Goal: Transaction & Acquisition: Book appointment/travel/reservation

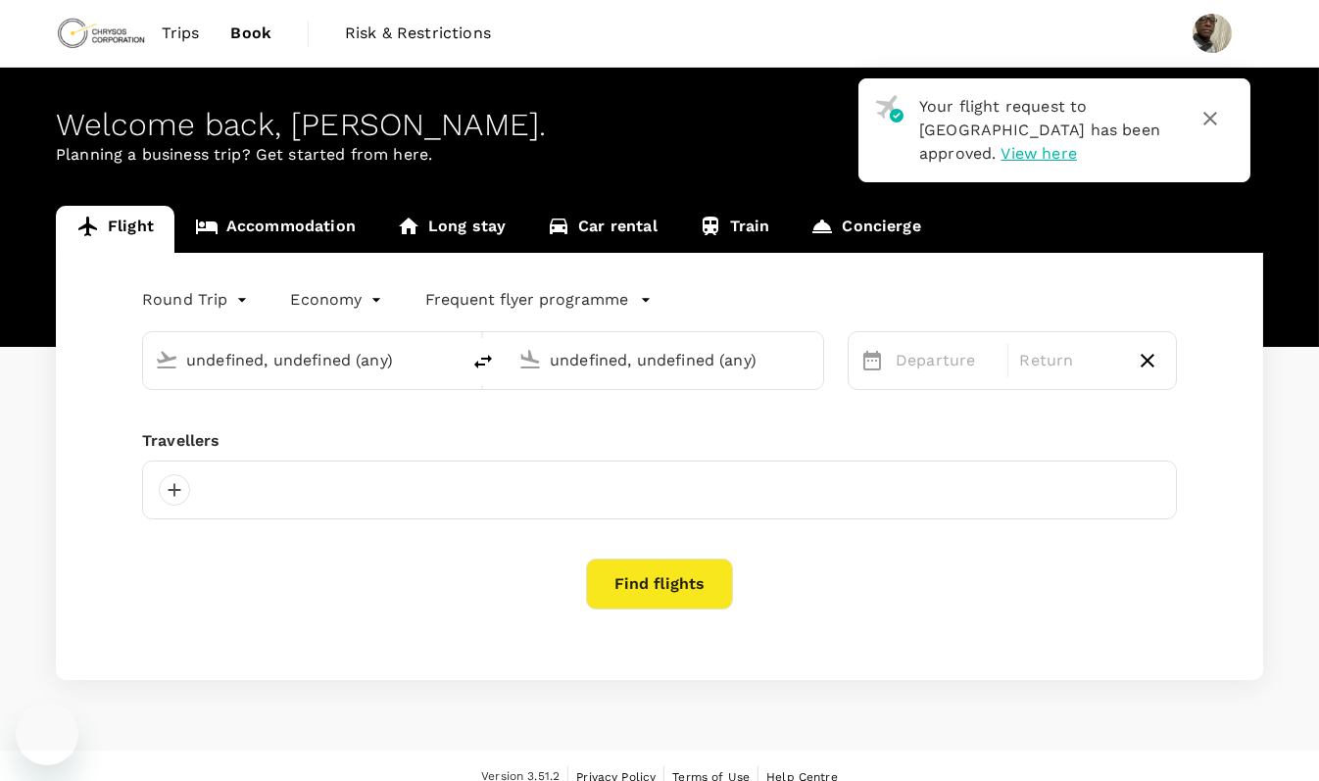
type input "[GEOGRAPHIC_DATA] (KMS)"
type input "Kotoka Intl (ACC)"
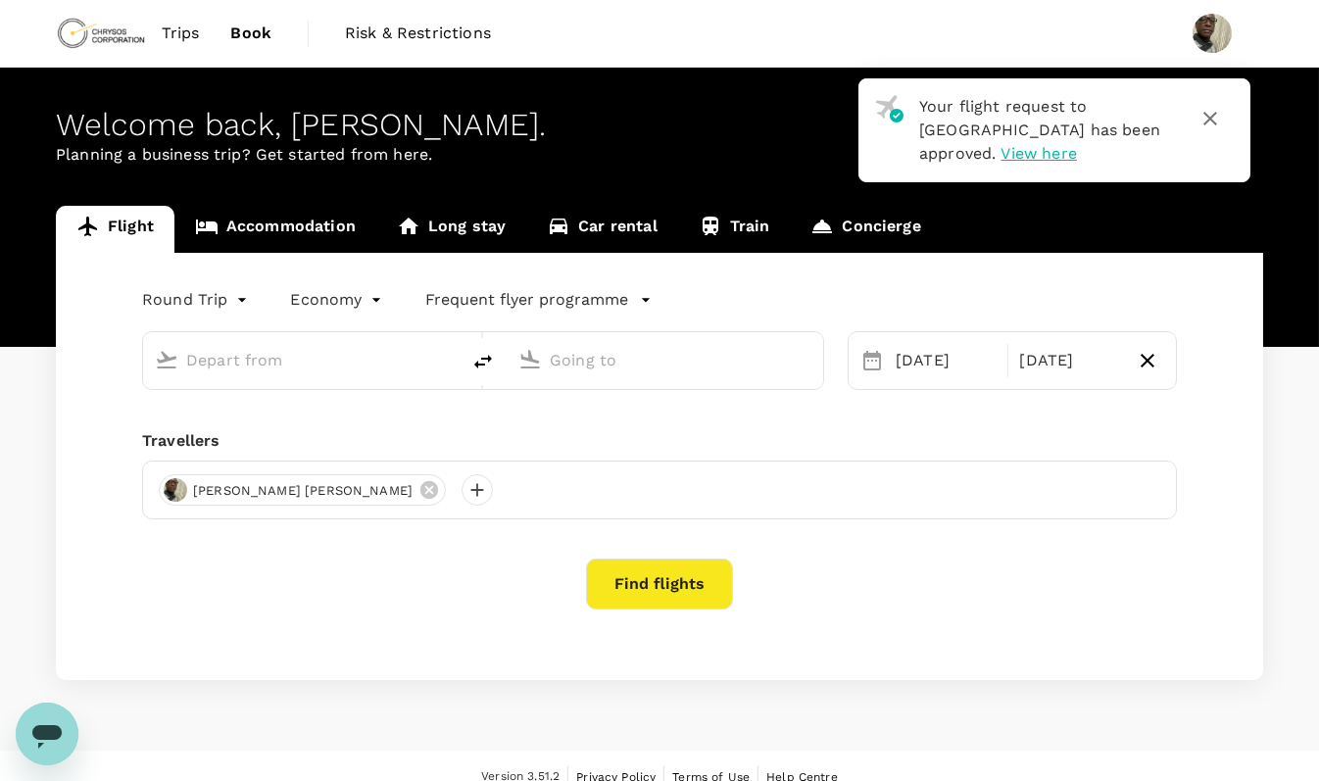
type input "[GEOGRAPHIC_DATA] (KMS)"
type input "Kotoka Intl (ACC)"
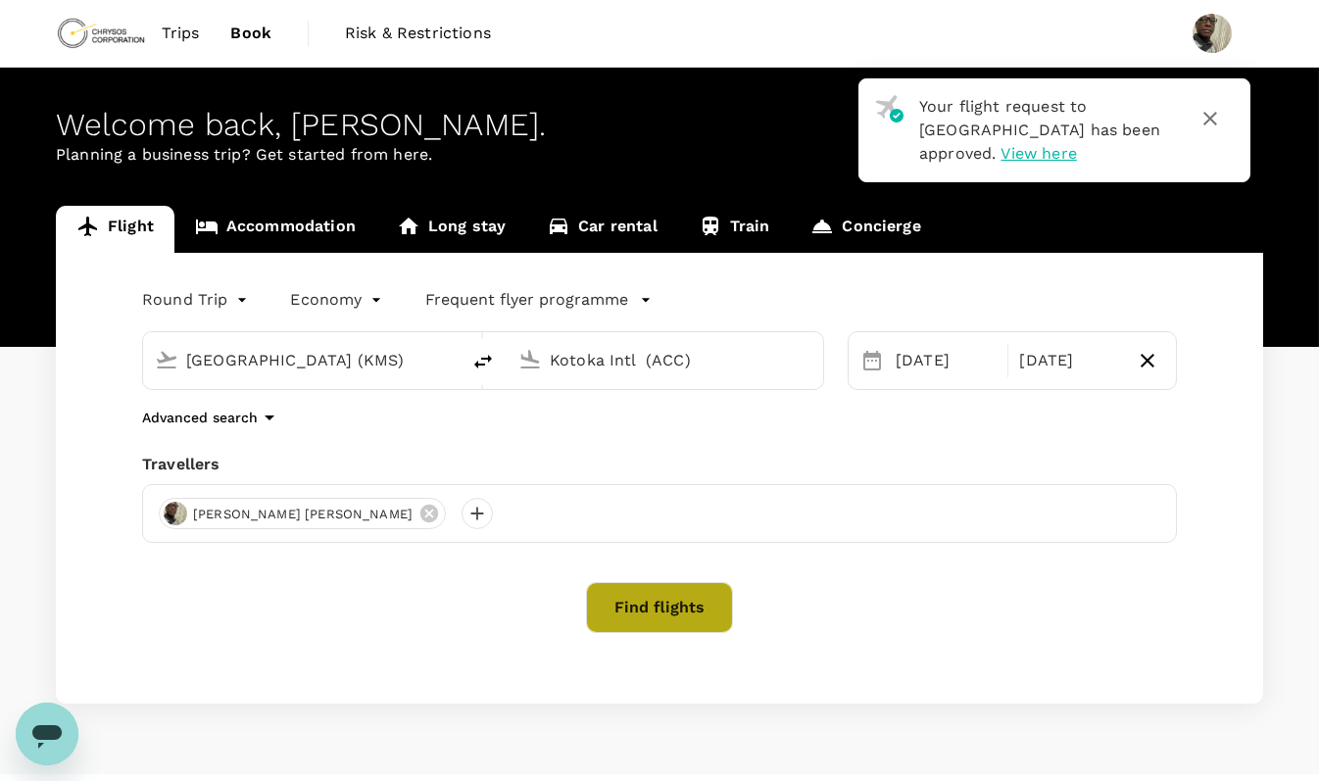
click at [660, 605] on button "Find flights" at bounding box center [659, 607] width 147 height 51
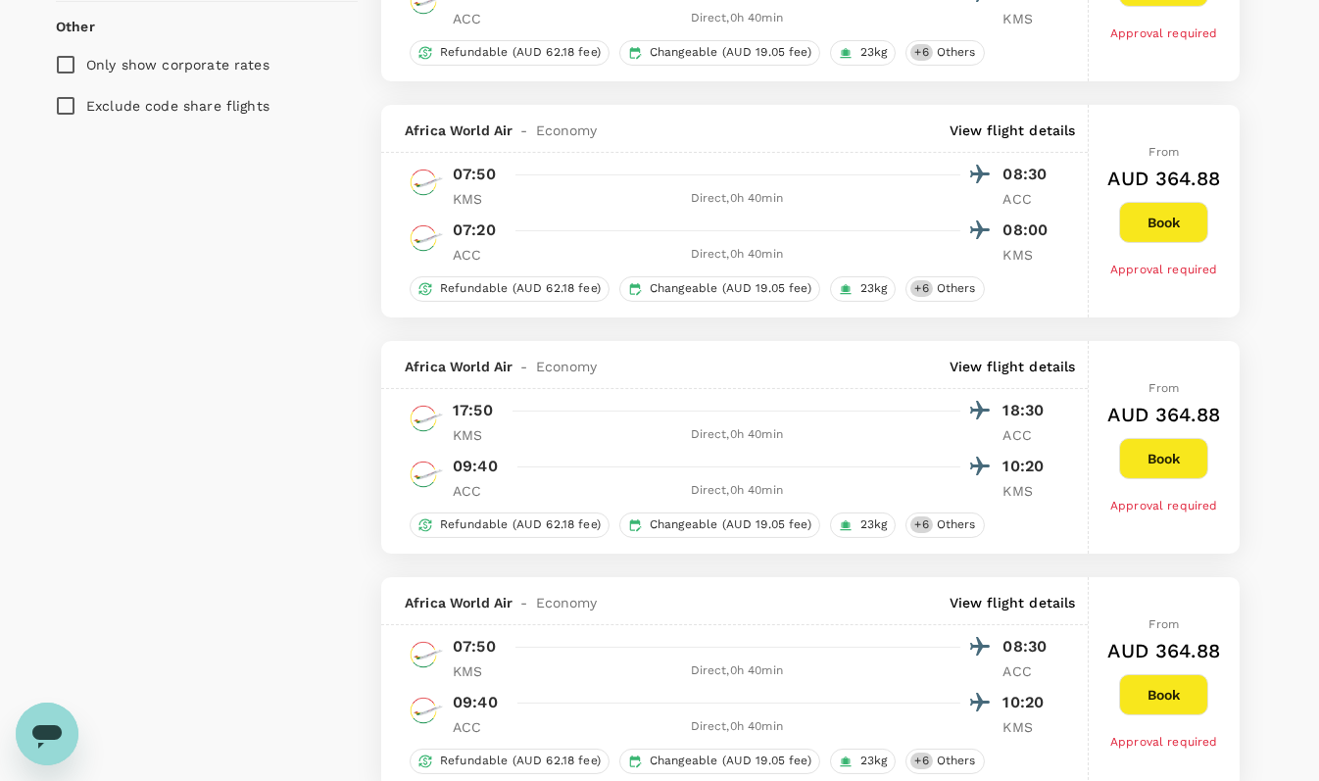
scroll to position [1275, 0]
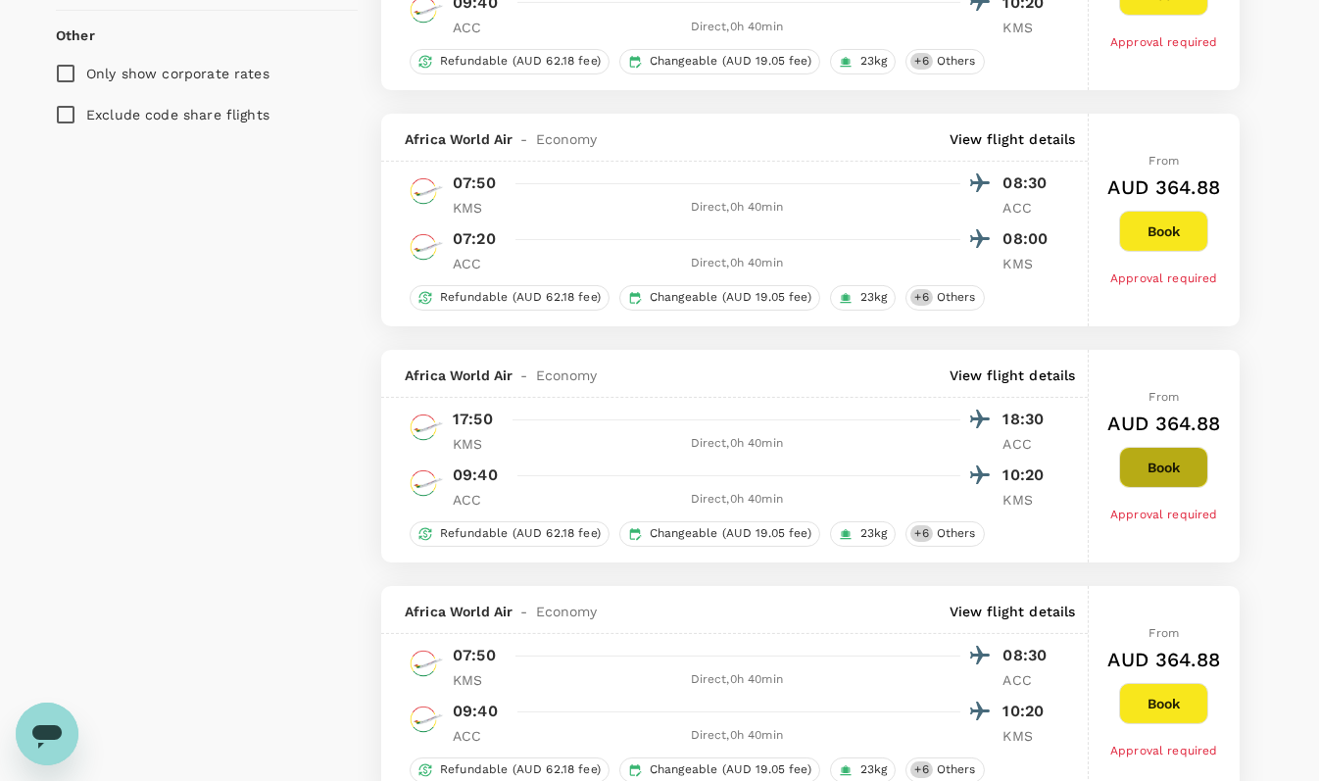
click at [1162, 468] on button "Book" at bounding box center [1163, 467] width 89 height 41
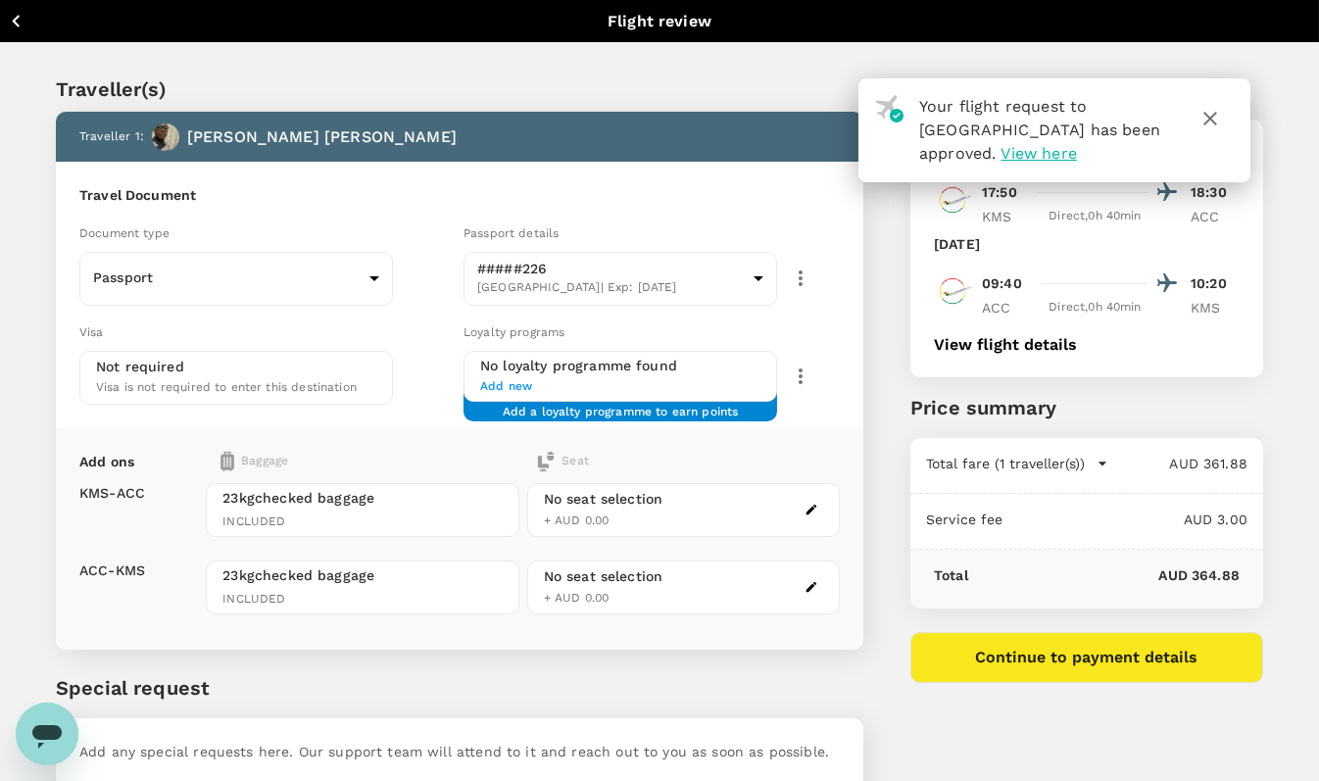
click at [1214, 117] on icon "button" at bounding box center [1210, 119] width 24 height 24
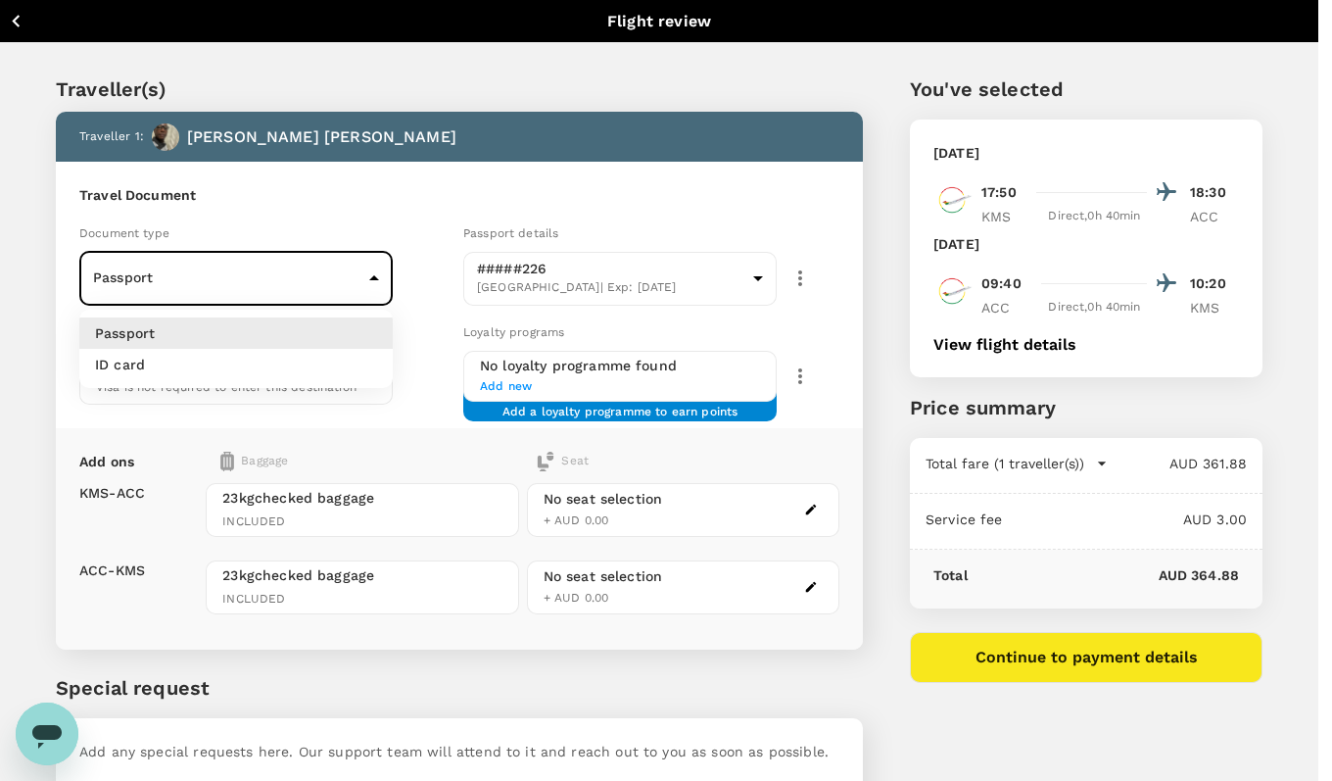
click at [378, 275] on body "Back to flight results Flight review Traveller(s) Traveller 1 : [PERSON_NAME] […" at bounding box center [666, 450] width 1332 height 900
click at [332, 337] on li "Passport" at bounding box center [236, 332] width 314 height 31
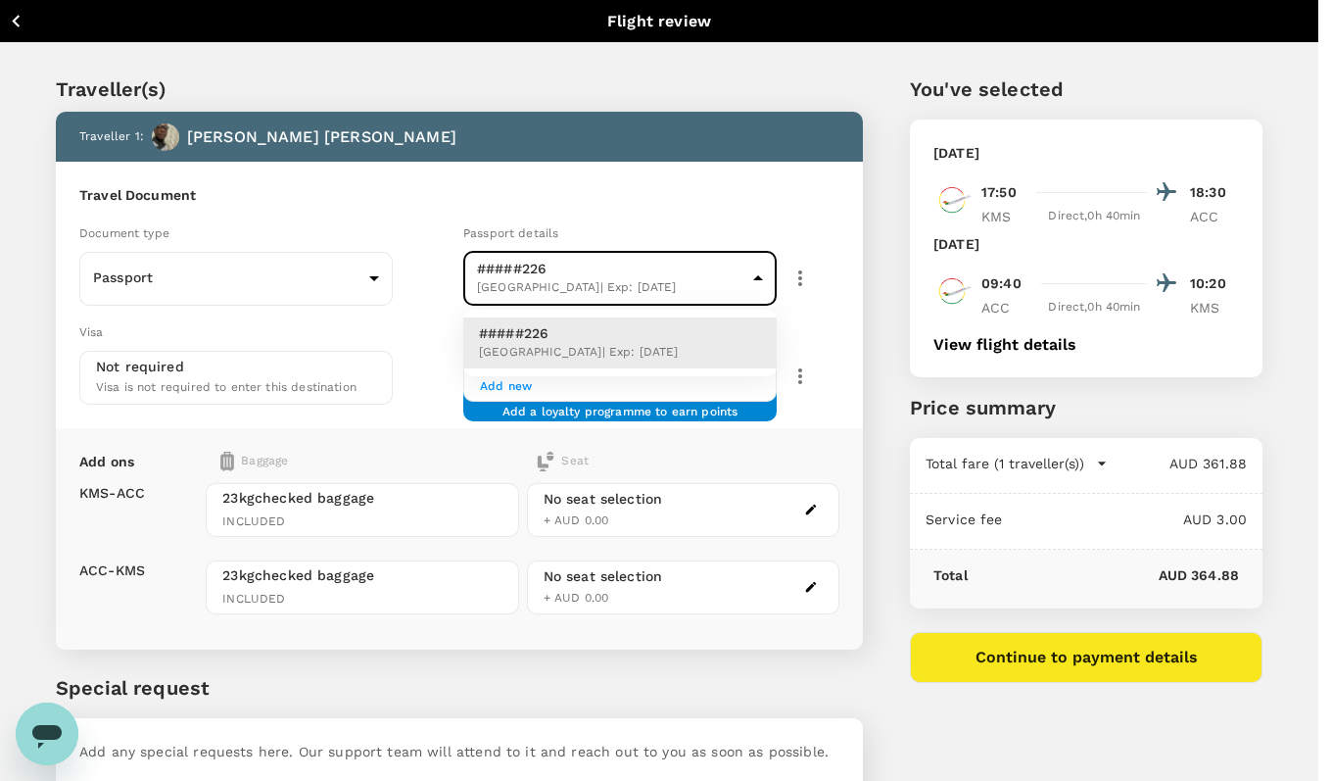
click at [762, 275] on body "Back to flight results Flight review Traveller(s) Traveller 1 : [PERSON_NAME] […" at bounding box center [666, 450] width 1332 height 900
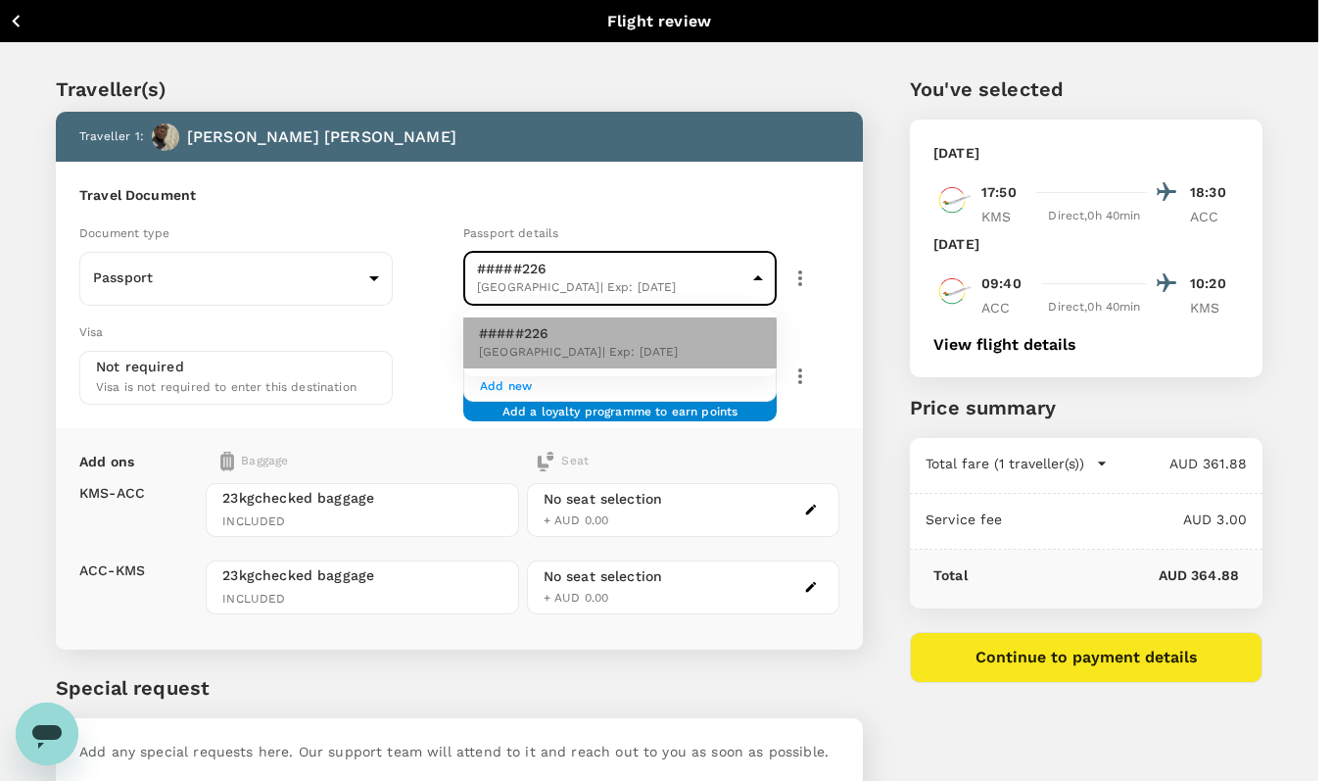
click at [694, 337] on li "#####226 [GEOGRAPHIC_DATA] | Exp: [DATE]" at bounding box center [620, 342] width 314 height 51
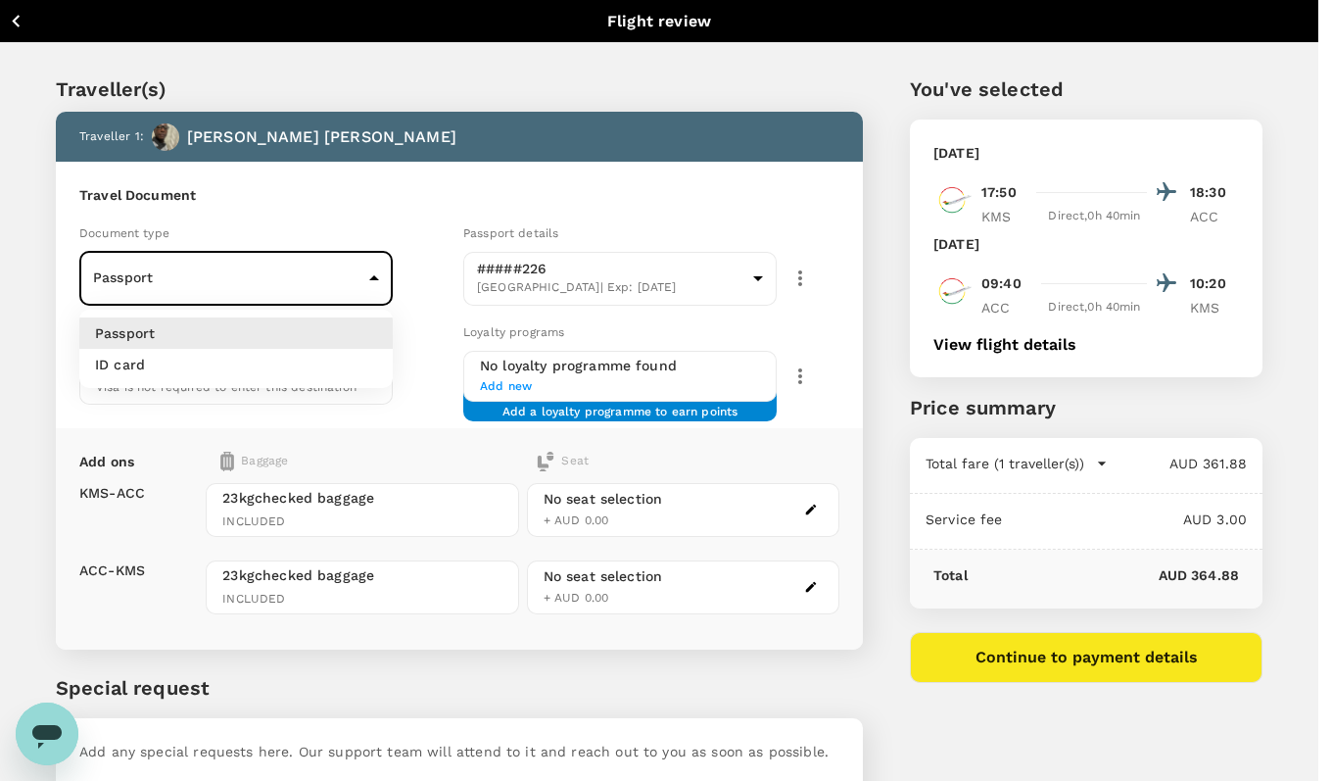
click at [377, 277] on body "Back to flight results Flight review Traveller(s) Traveller 1 : [PERSON_NAME] […" at bounding box center [666, 450] width 1332 height 900
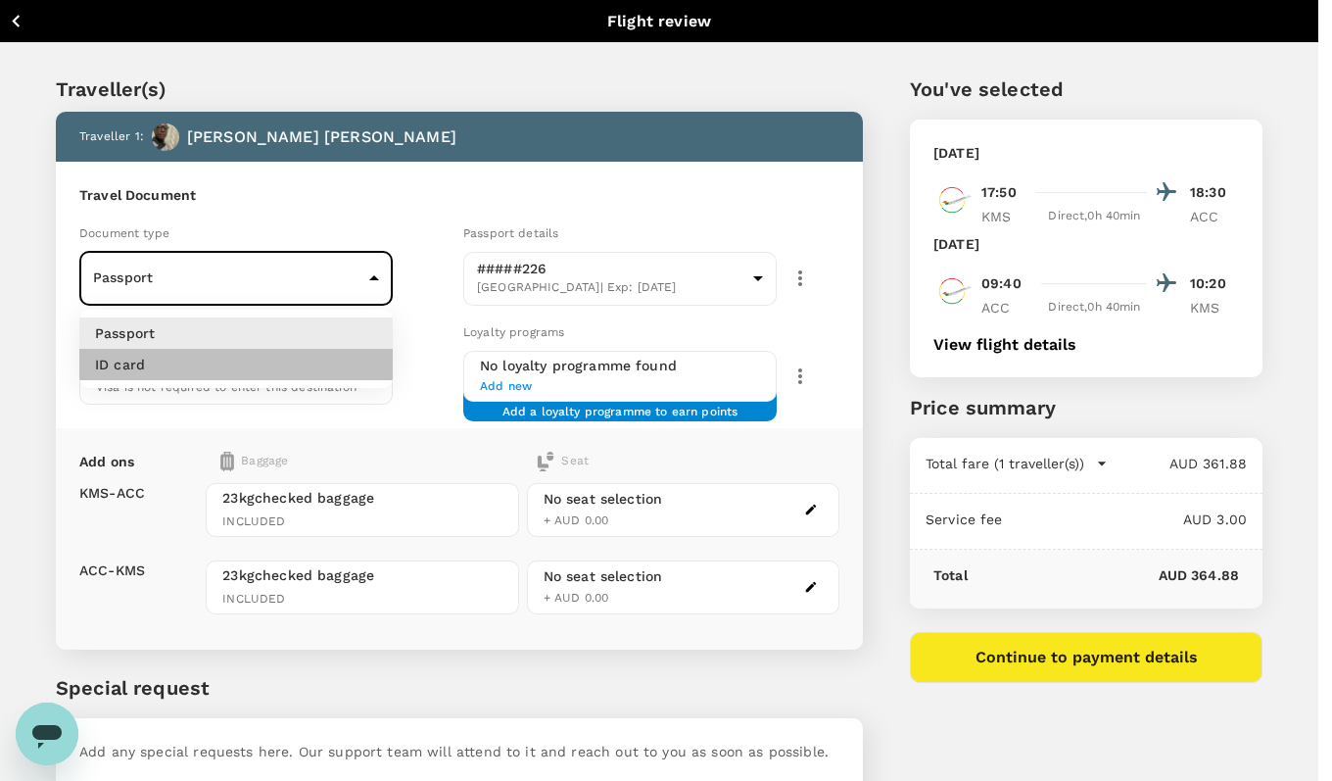
click at [292, 359] on li "ID card" at bounding box center [236, 364] width 314 height 31
type input "Id card"
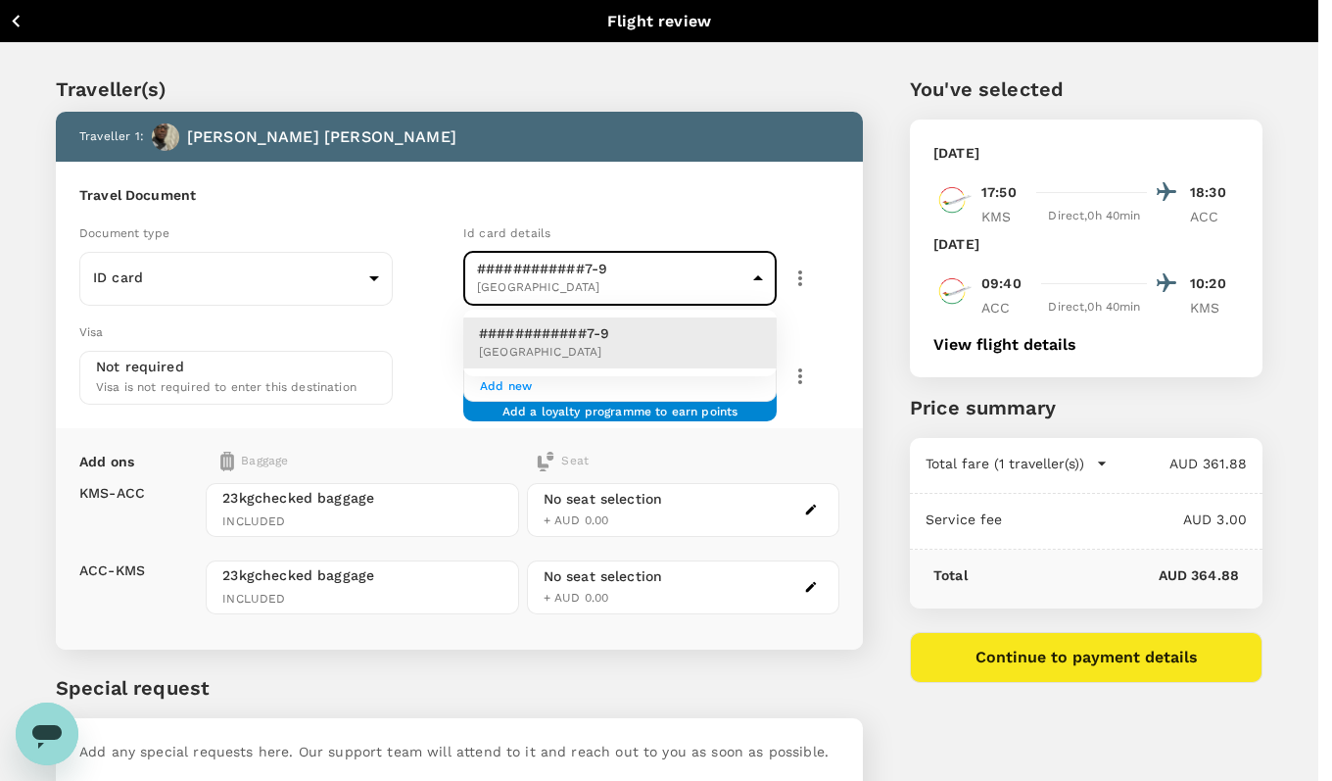
click at [760, 275] on body "Back to flight results Flight review Traveller(s) Traveller 1 : [PERSON_NAME] […" at bounding box center [666, 450] width 1332 height 900
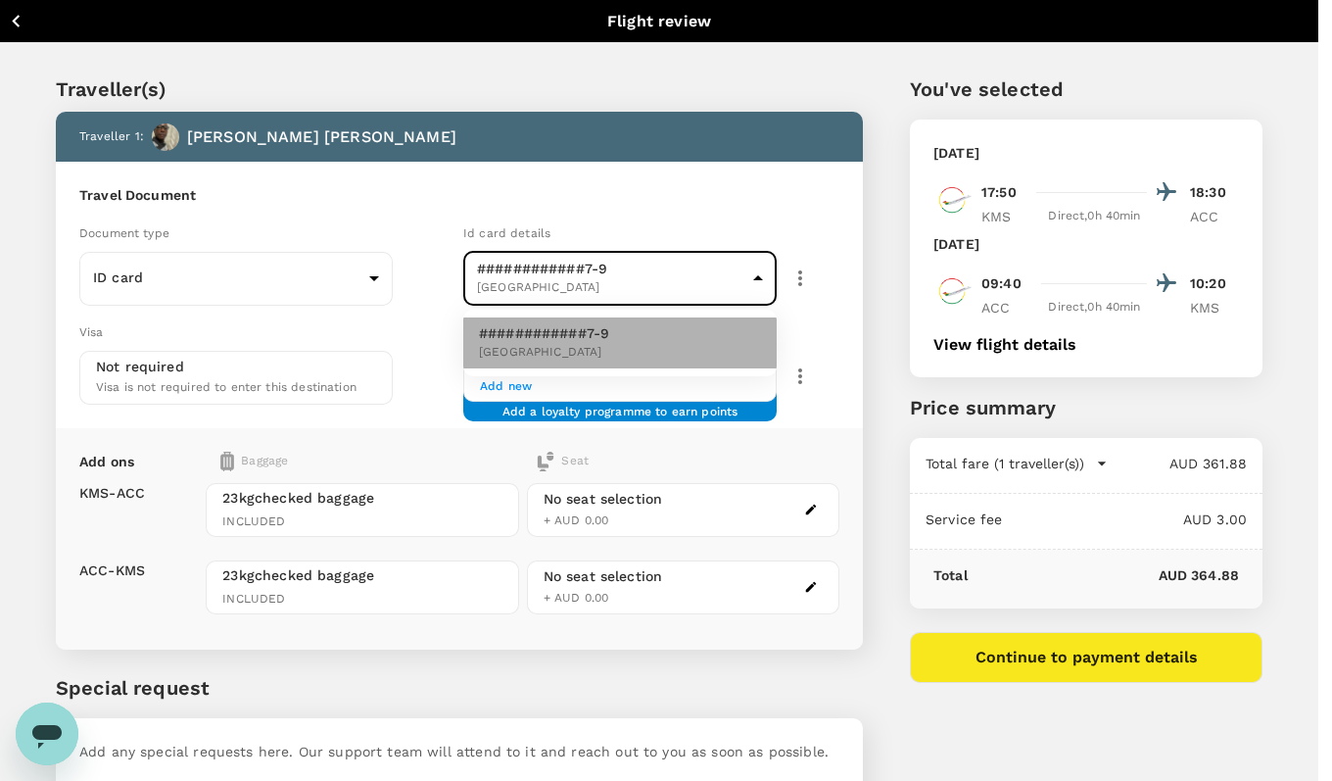
click at [637, 339] on li "############7-9 [GEOGRAPHIC_DATA]" at bounding box center [620, 342] width 314 height 51
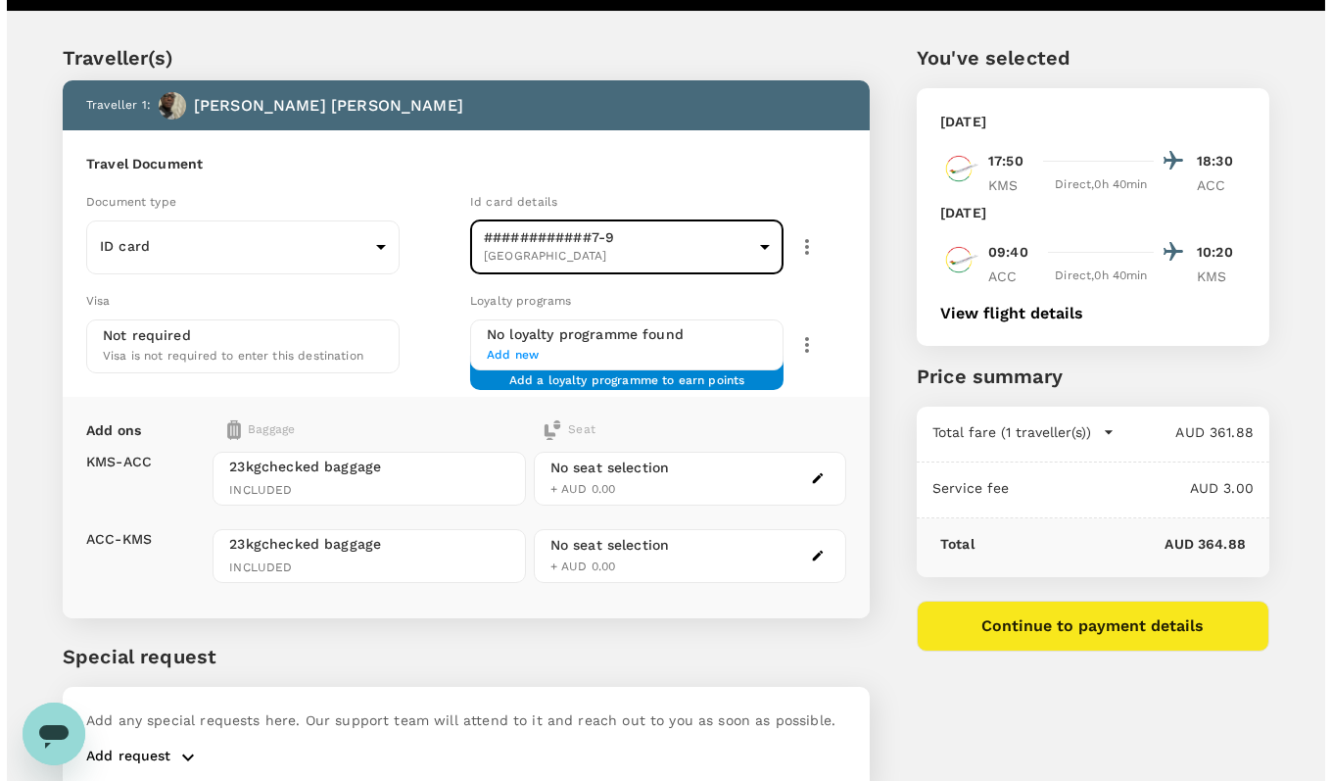
scroll to position [116, 0]
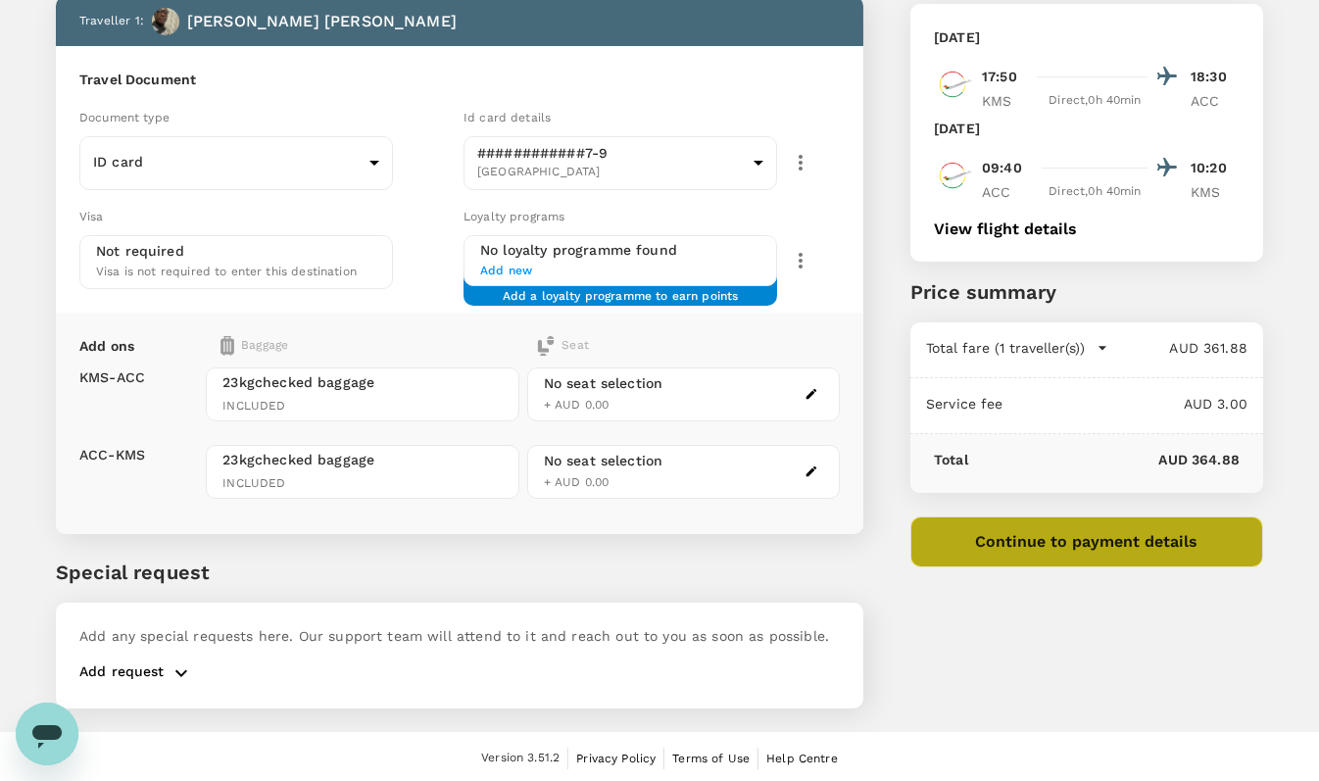
click at [1066, 540] on button "Continue to payment details" at bounding box center [1086, 541] width 353 height 51
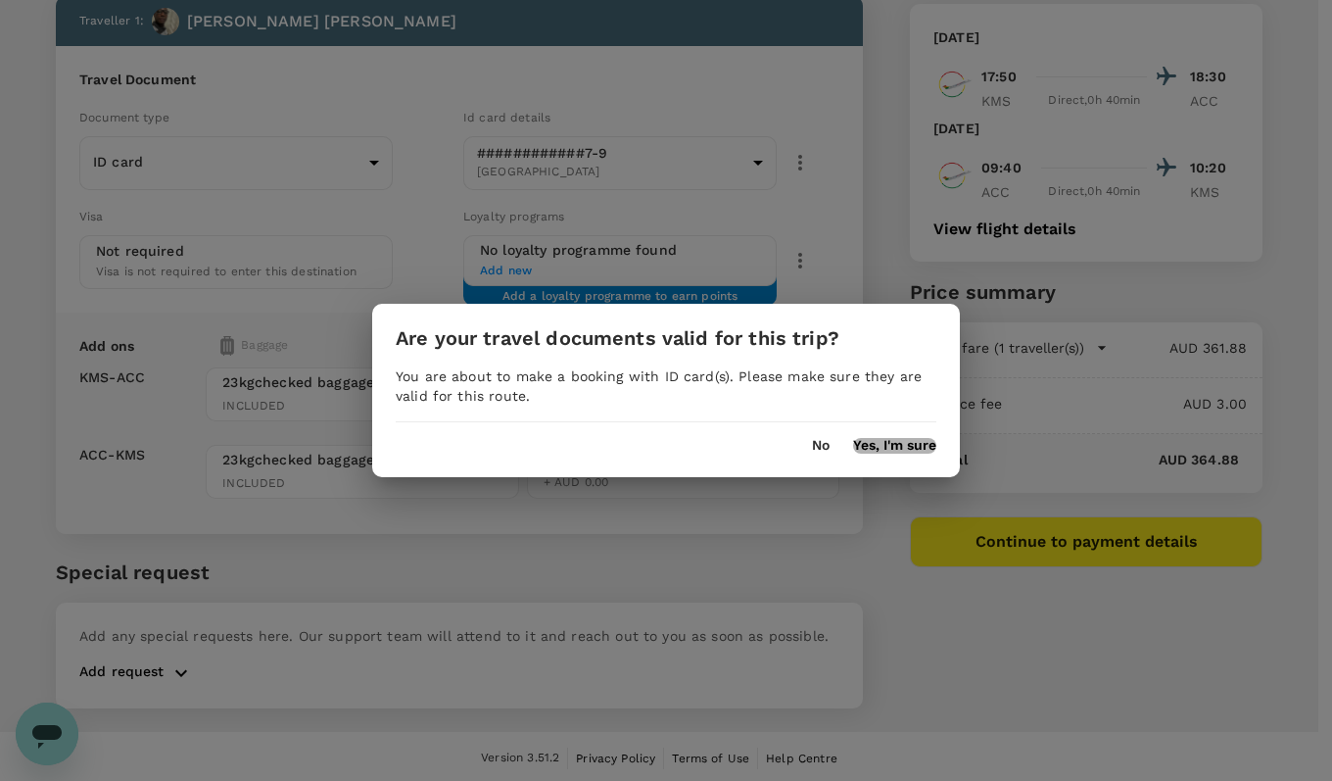
click at [864, 445] on button "Yes, I'm sure" at bounding box center [894, 446] width 83 height 16
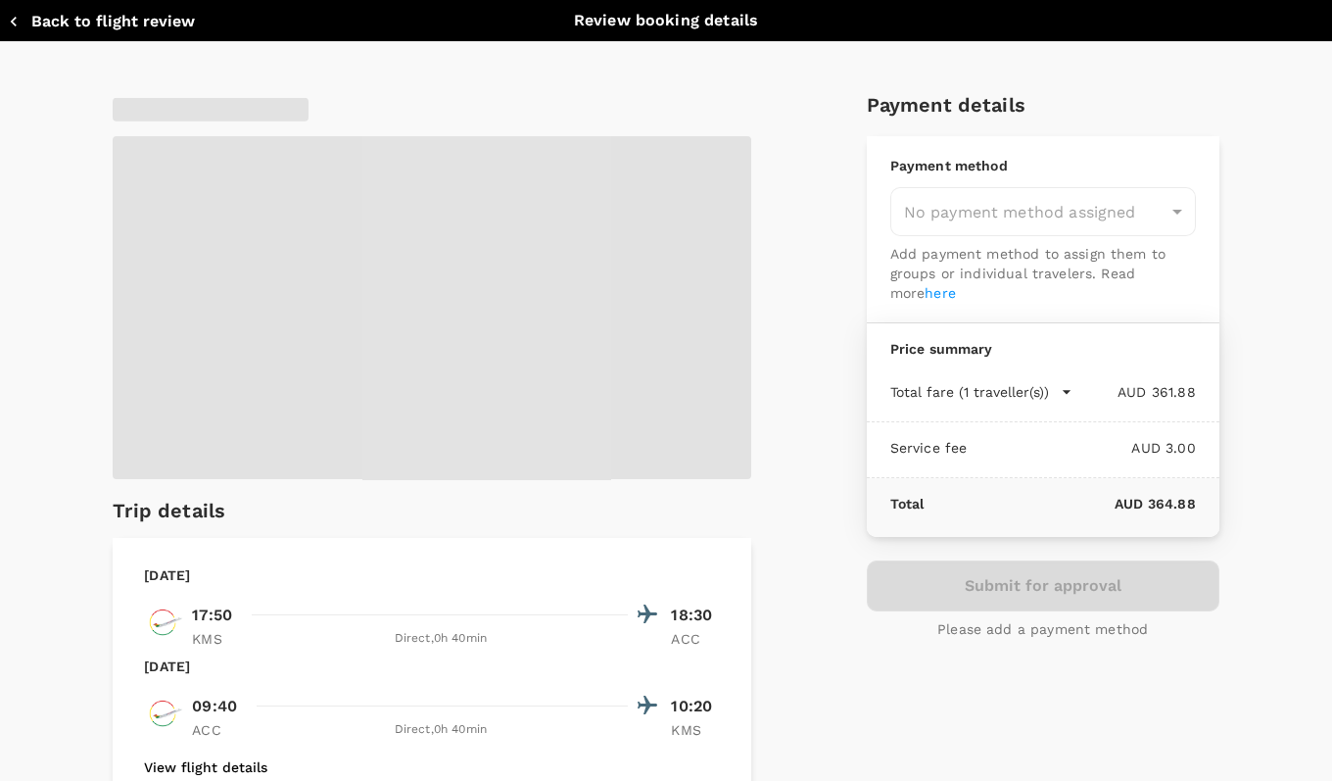
type input "9c4289b1-14a3-4119-8736-521306e5ca8f"
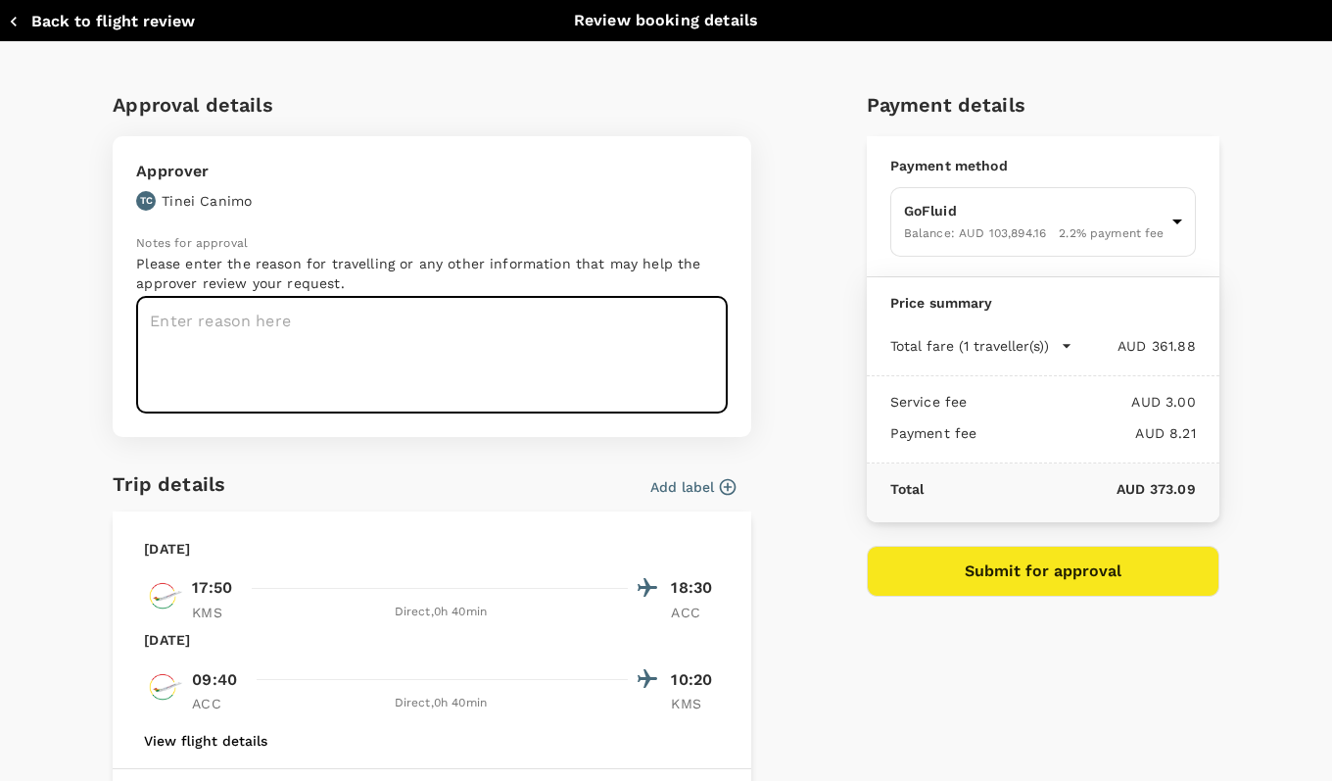
click at [149, 317] on textarea at bounding box center [432, 355] width 592 height 117
type textarea "Operations/Maintenance/EMEA/Max23/R&R"
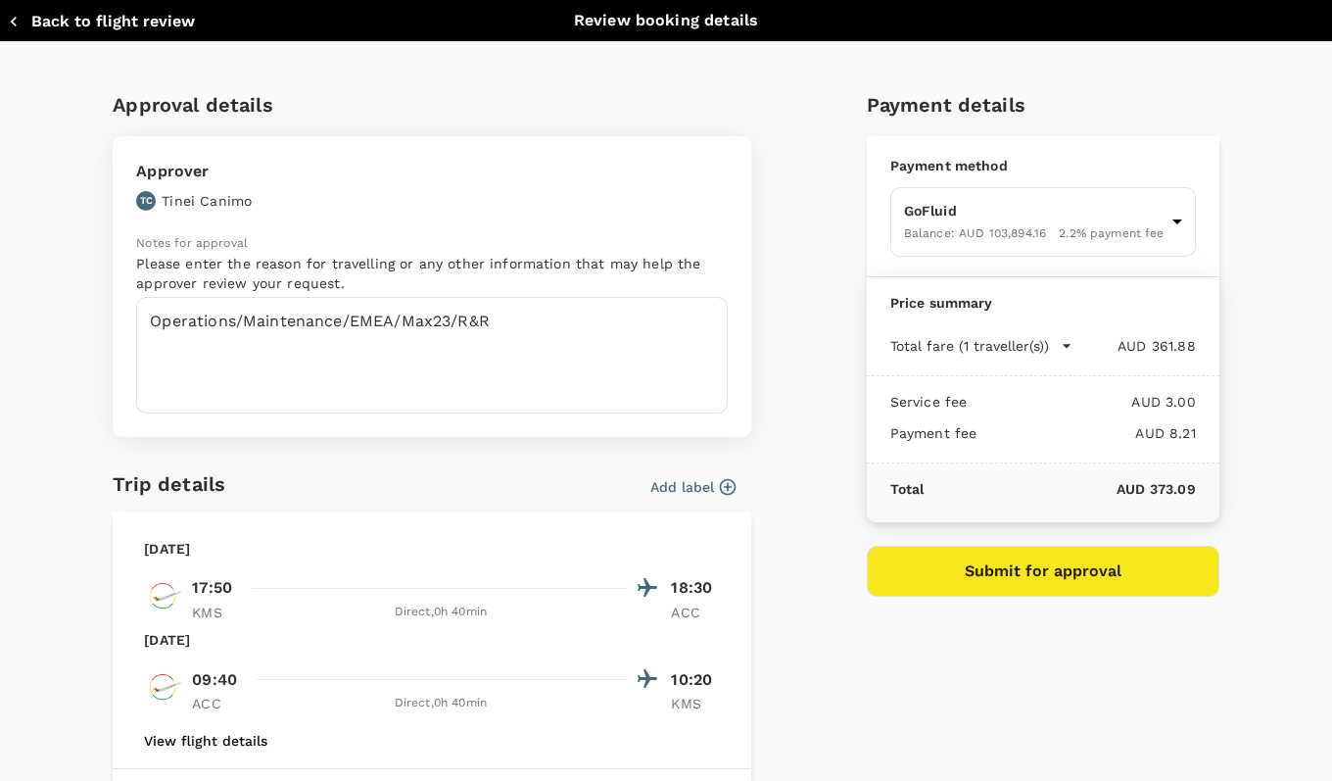
click at [686, 486] on button "Add label" at bounding box center [693, 487] width 85 height 20
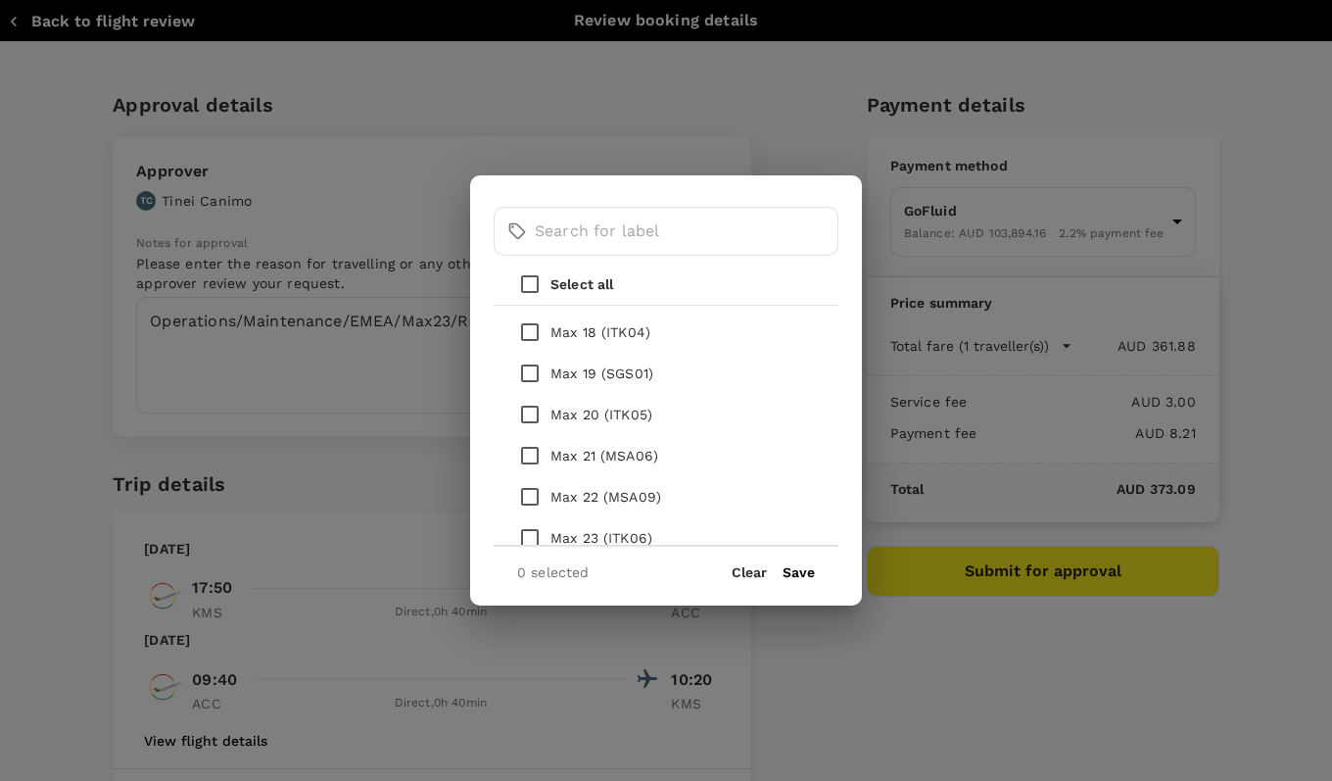
scroll to position [926, 0]
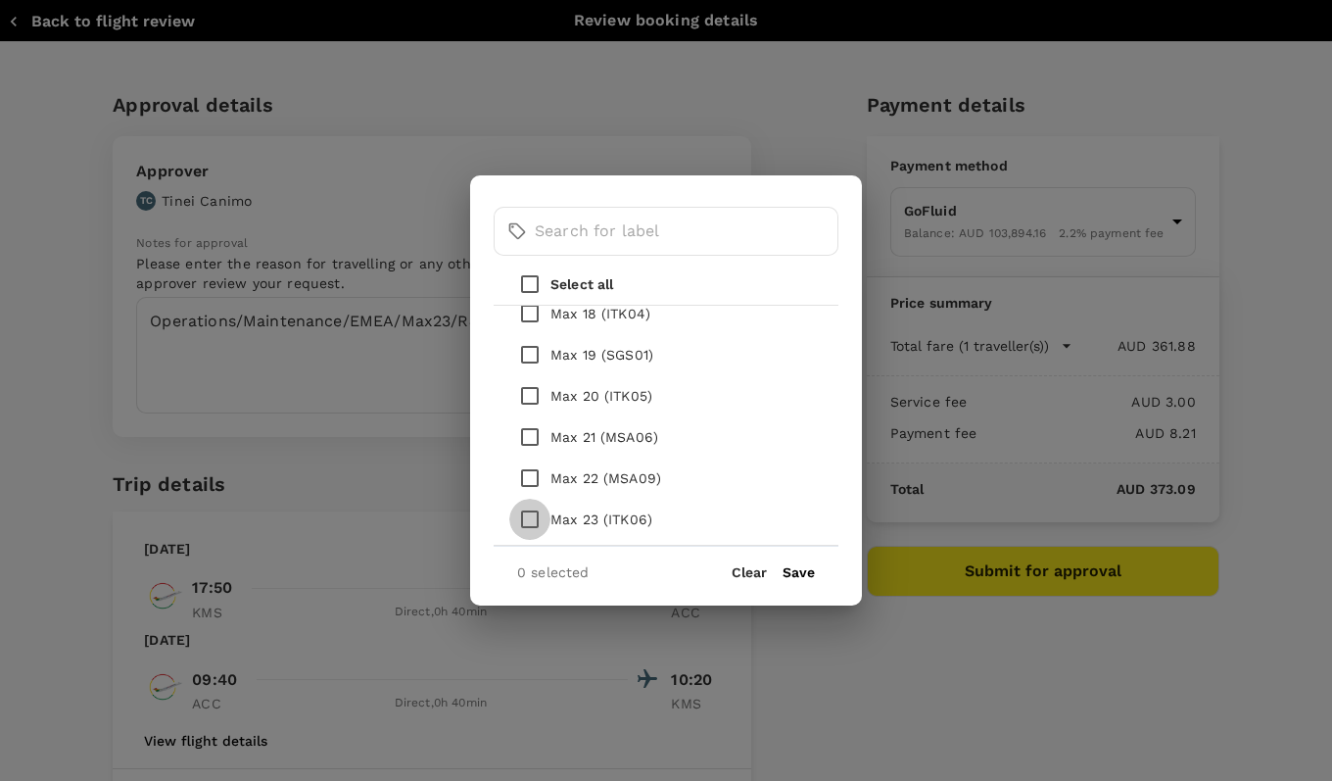
click at [533, 517] on input "checkbox" at bounding box center [529, 519] width 41 height 41
checkbox input "true"
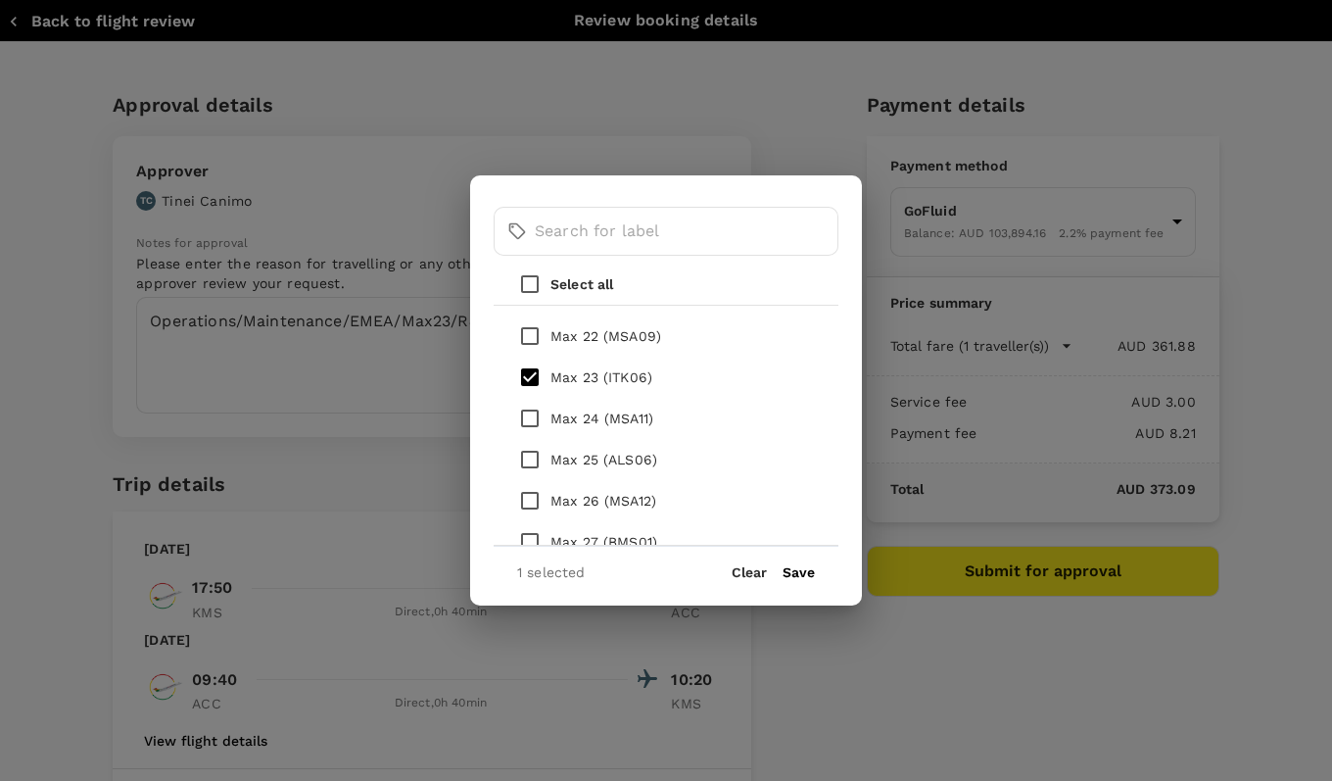
click at [799, 569] on button "Save" at bounding box center [799, 572] width 32 height 16
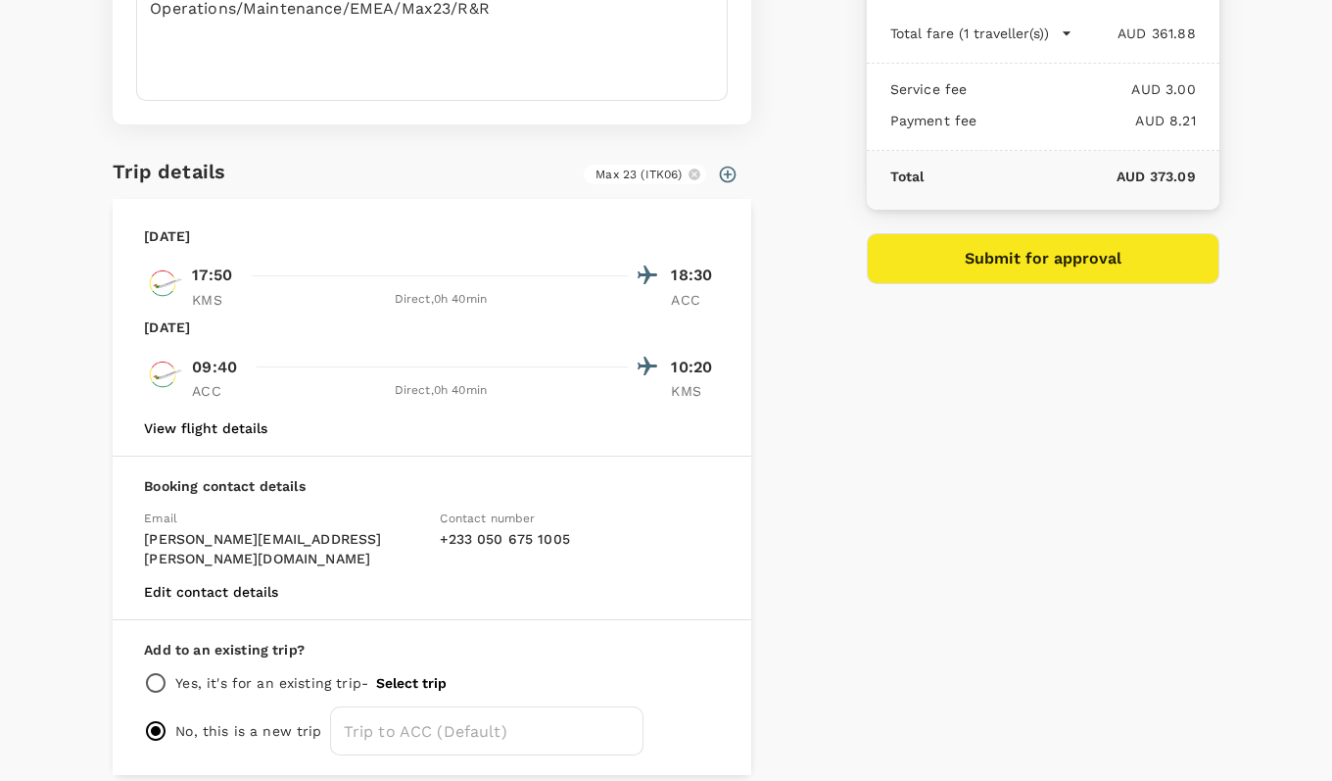
scroll to position [373, 0]
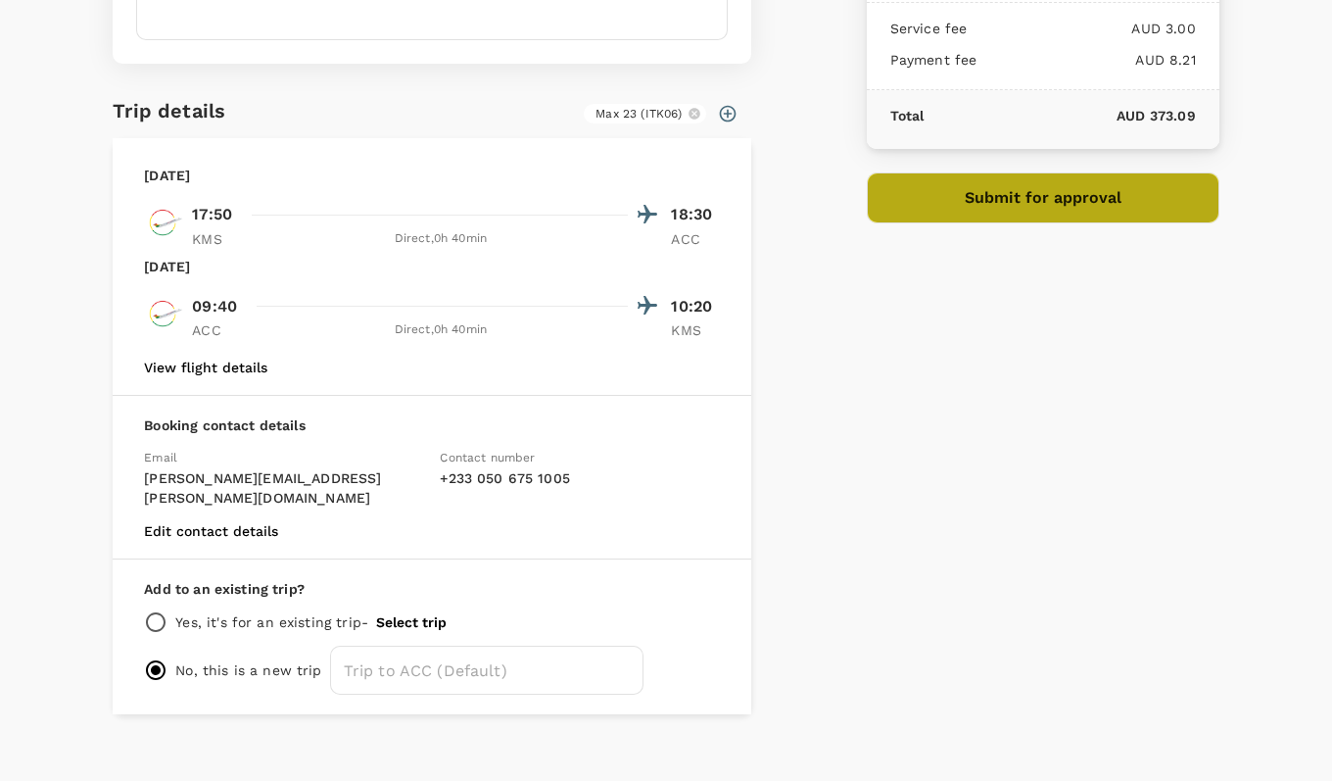
click at [1028, 200] on button "Submit for approval" at bounding box center [1043, 197] width 353 height 51
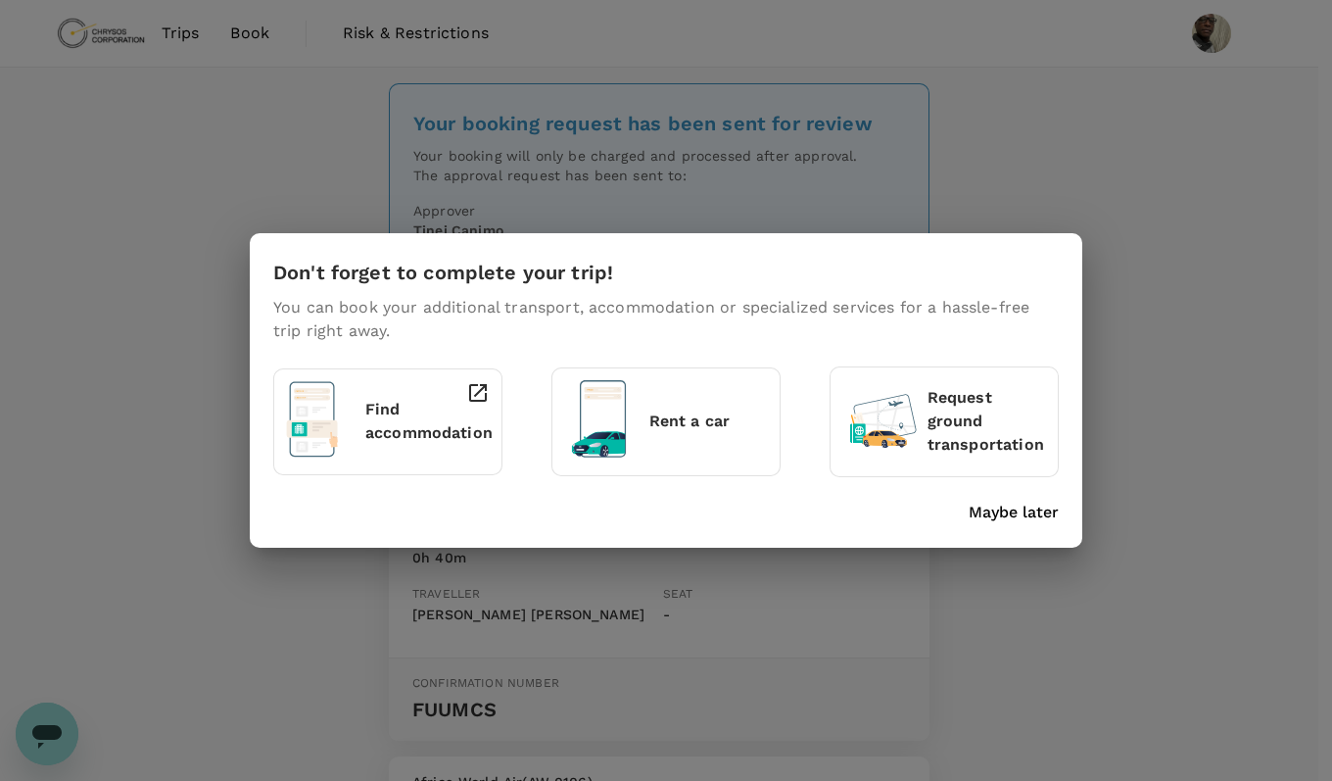
click at [1135, 161] on div "Don't forget to complete your trip! You can book your additional transport, acc…" at bounding box center [666, 390] width 1332 height 781
